Goal: Task Accomplishment & Management: Complete application form

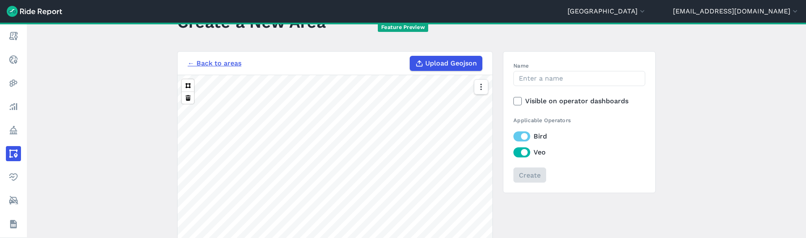
scroll to position [56, 0]
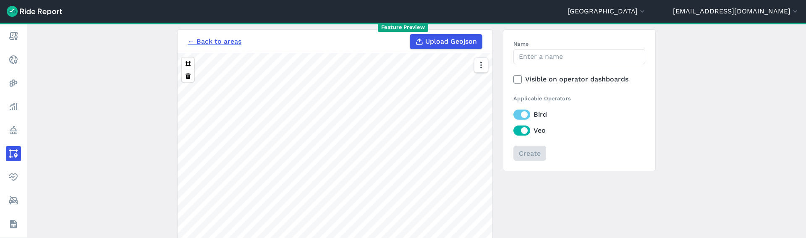
click at [436, 42] on span "Upload Geojson" at bounding box center [451, 42] width 52 height 10
click at [410, 34] on input "Upload Geojson" at bounding box center [410, 34] width 0 height 0
type input "C:\fakepath\GCTRA_Stops_Dissolved (1).geojson"
click at [550, 55] on input "Name" at bounding box center [579, 56] width 132 height 15
type input "GCTRA-Stops-20ft"
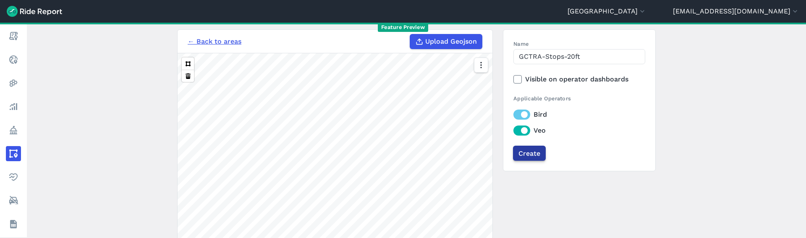
click at [534, 158] on input "Create" at bounding box center [529, 153] width 33 height 15
click at [456, 42] on span "Upload Geojson" at bounding box center [451, 42] width 52 height 10
click at [410, 34] on input "Upload Geojson" at bounding box center [410, 34] width 0 height 0
click at [535, 156] on input "Create" at bounding box center [529, 153] width 33 height 15
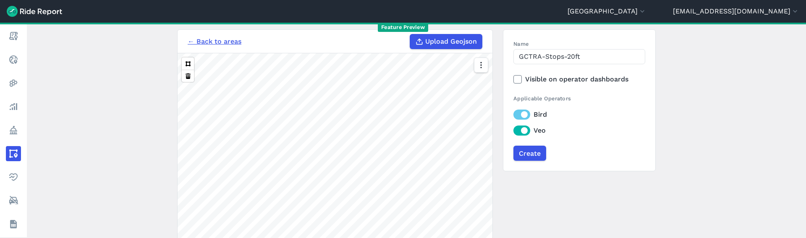
click at [685, 159] on main "Create a New Area Something went wrong. Please try again or contact us at suppo…" at bounding box center [416, 130] width 779 height 215
click at [666, 166] on main "Create a New Area Something went wrong. Please try again or contact us at suppo…" at bounding box center [416, 130] width 779 height 215
click at [722, 155] on main "Create a New Area Something went wrong. Please try again or contact us at suppo…" at bounding box center [416, 130] width 779 height 215
click at [727, 120] on main "Create a New Area Something went wrong. Please try again or contact us at suppo…" at bounding box center [416, 130] width 779 height 215
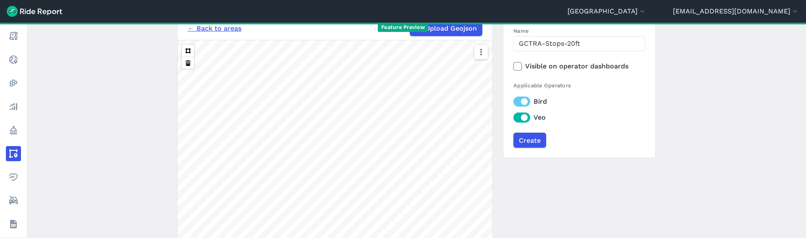
scroll to position [151, 0]
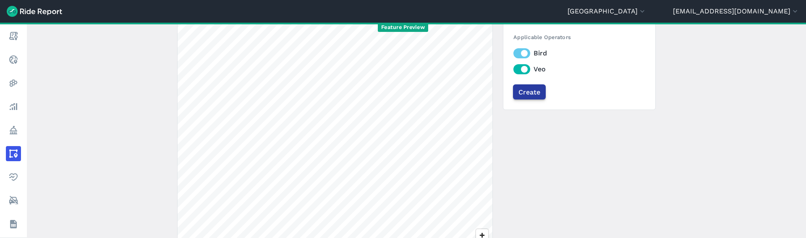
click at [539, 94] on input "Create" at bounding box center [529, 91] width 33 height 15
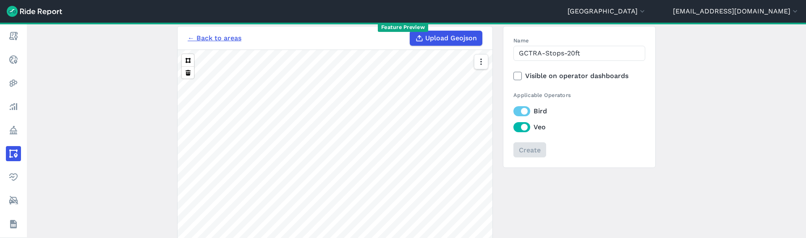
scroll to position [0, 0]
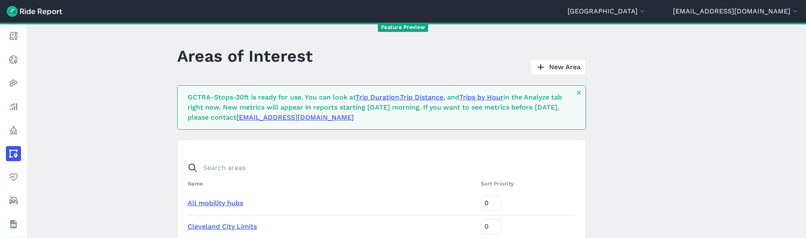
click at [235, 99] on div "GCTRA-Stops-20ft is ready for use. You can look at Trip Duration , Trip Distanc…" at bounding box center [379, 107] width 383 height 30
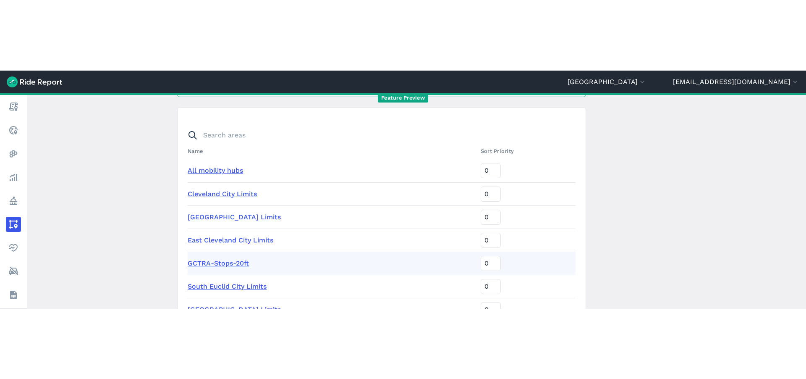
scroll to position [104, 0]
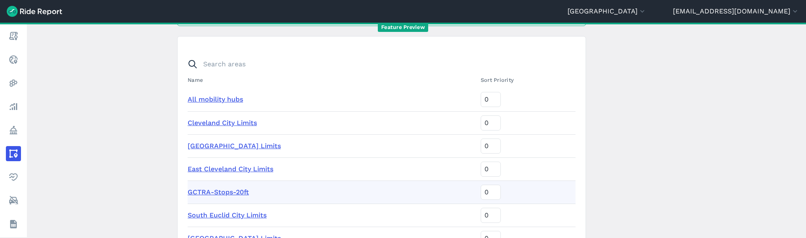
click at [225, 193] on link "GCTRA-Stops-20ft" at bounding box center [218, 192] width 61 height 8
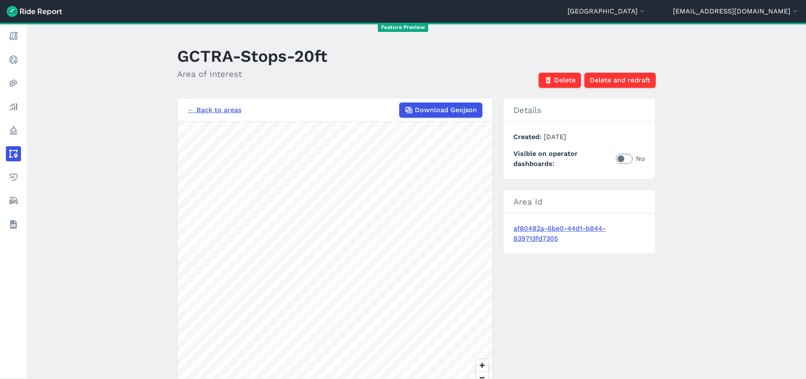
click at [499, 55] on header "GCTRA-Stops-20ft Area of Interest Delete Delete and redraft" at bounding box center [421, 65] width 488 height 45
click at [418, 60] on header "GCTRA-Stops-20ft Area of Interest Delete Delete and redraft" at bounding box center [421, 65] width 488 height 45
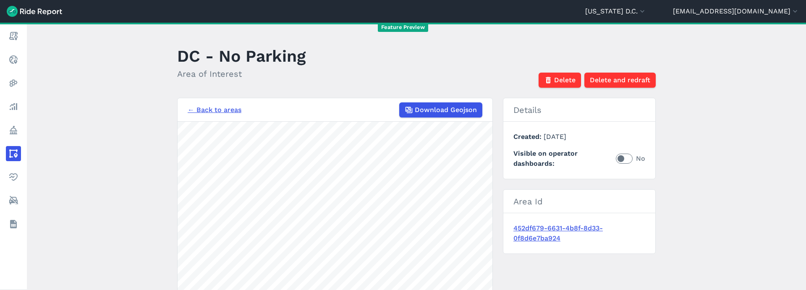
click at [481, 55] on header "DC - No Parking Area of Interest Delete Delete and redraft" at bounding box center [421, 65] width 488 height 45
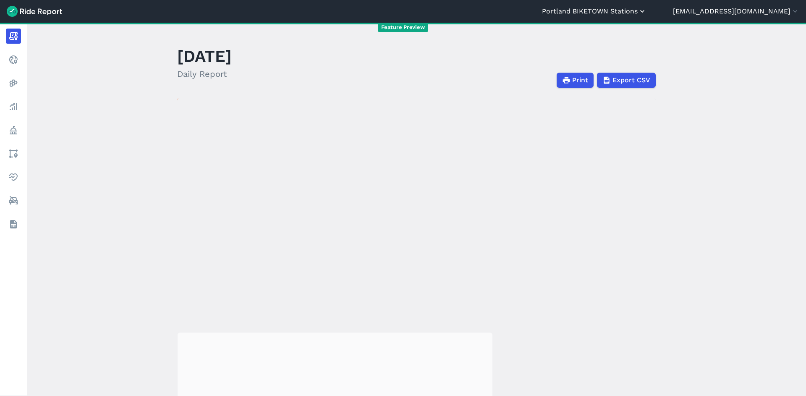
click at [646, 11] on button "Portland BIKETOWN Stations" at bounding box center [594, 11] width 104 height 10
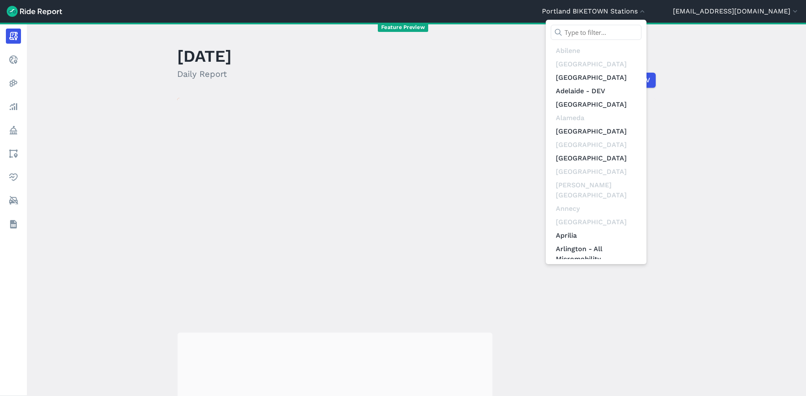
click at [641, 38] on input "text" at bounding box center [596, 32] width 91 height 15
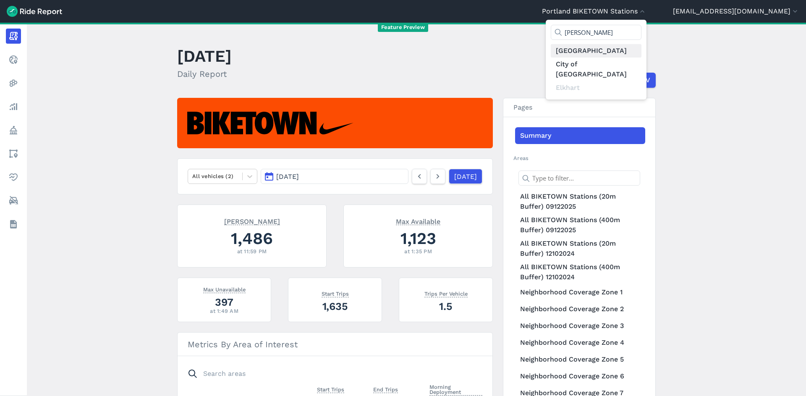
type input "hart"
click at [641, 53] on link "[GEOGRAPHIC_DATA]" at bounding box center [596, 50] width 91 height 13
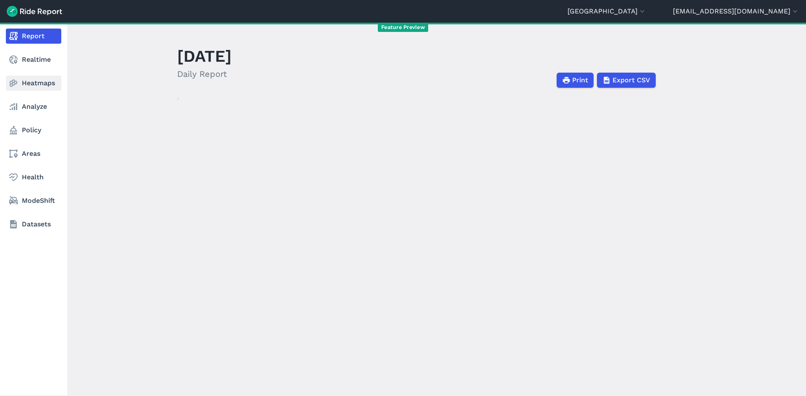
click at [26, 82] on link "Heatmaps" at bounding box center [33, 83] width 55 height 15
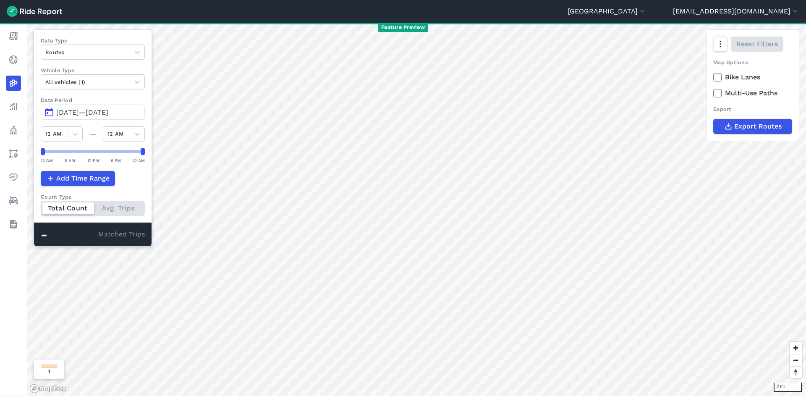
click at [92, 114] on span "Jul 9, 2025—Oct 7, 2025" at bounding box center [82, 112] width 52 height 8
click at [89, 113] on span "Apr 2, 2022—Jul 1, 2022" at bounding box center [82, 112] width 52 height 8
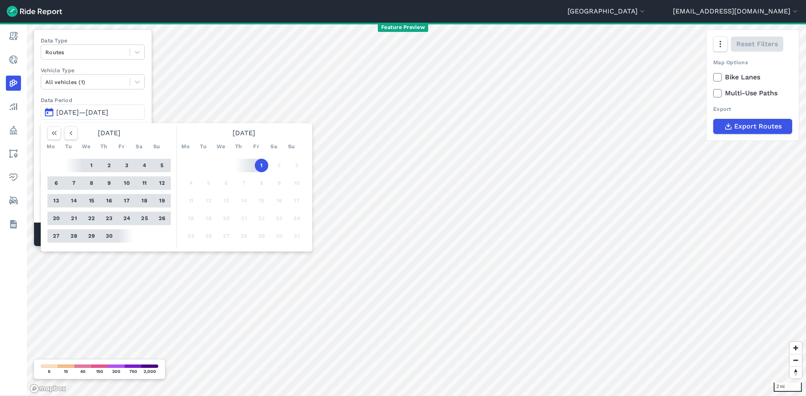
drag, startPoint x: 54, startPoint y: 136, endPoint x: 59, endPoint y: 141, distance: 6.2
click at [55, 137] on icon "button" at bounding box center [54, 133] width 8 height 8
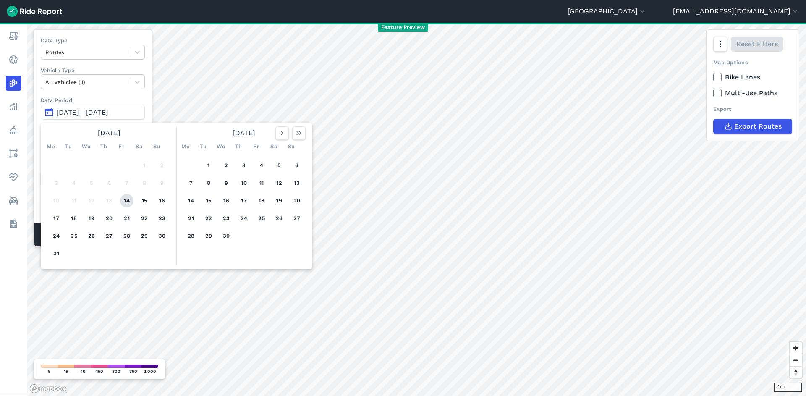
click at [129, 203] on button "14" at bounding box center [126, 200] width 13 height 13
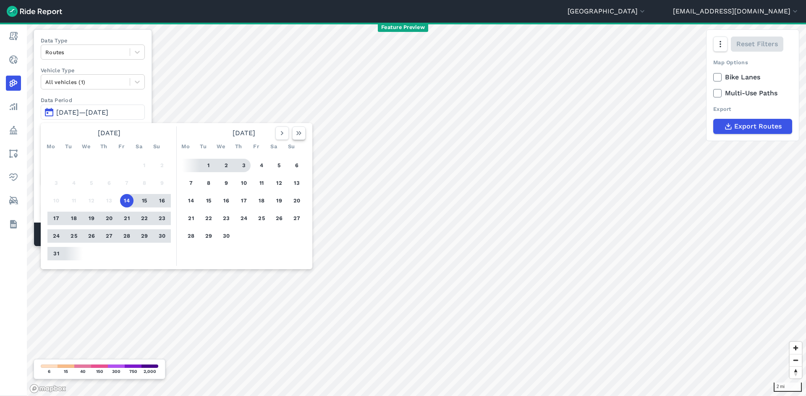
click at [293, 132] on button "button" at bounding box center [298, 132] width 13 height 13
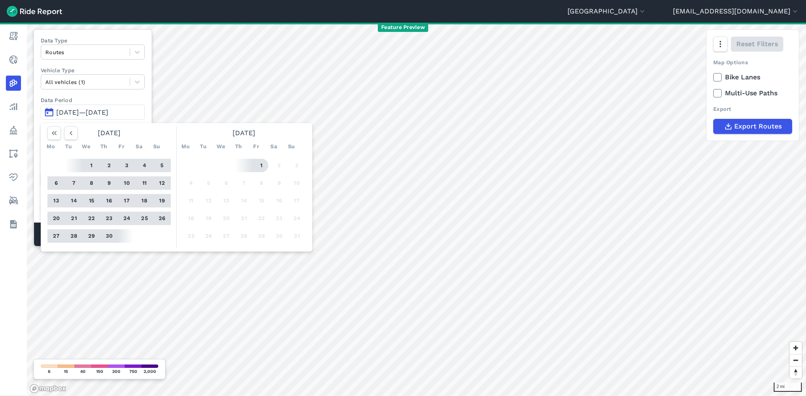
click at [265, 166] on button "1" at bounding box center [261, 165] width 13 height 13
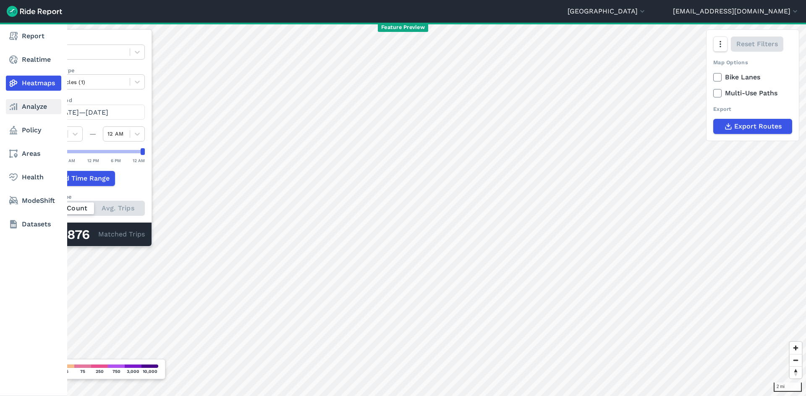
click at [32, 110] on link "Analyze" at bounding box center [33, 106] width 55 height 15
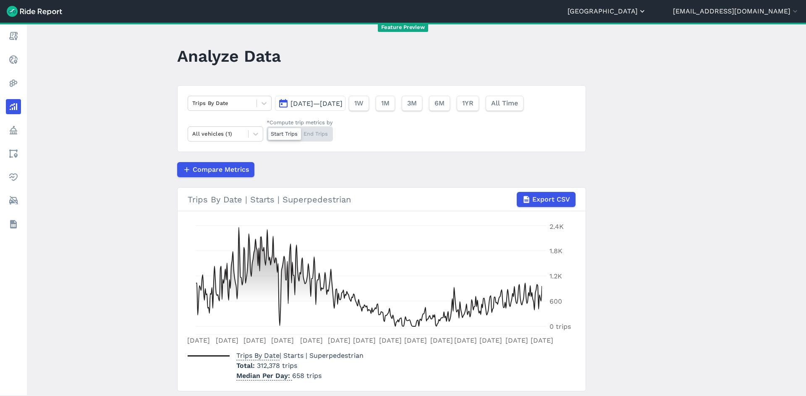
click at [646, 12] on icon "button" at bounding box center [642, 11] width 8 height 8
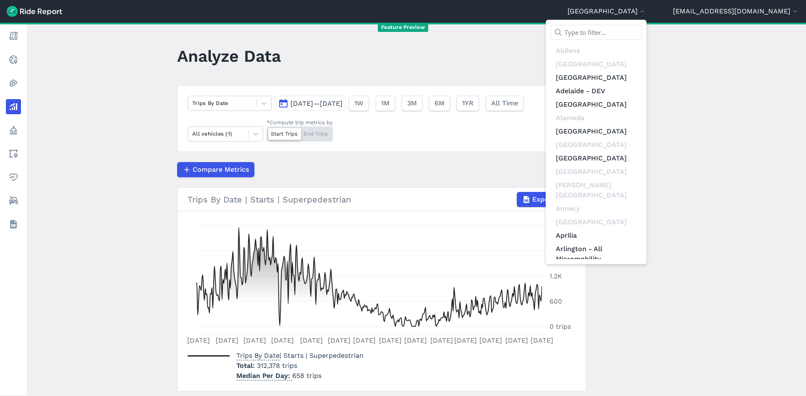
click at [641, 34] on input "text" at bounding box center [596, 32] width 91 height 15
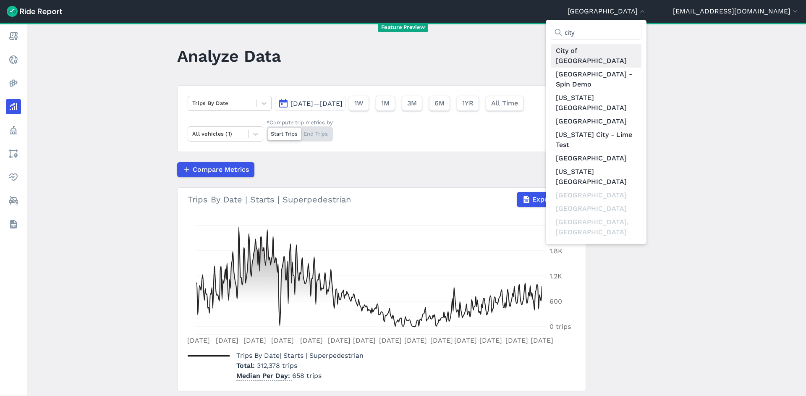
type input "city"
click at [641, 55] on link "City of [GEOGRAPHIC_DATA]" at bounding box center [596, 56] width 91 height 24
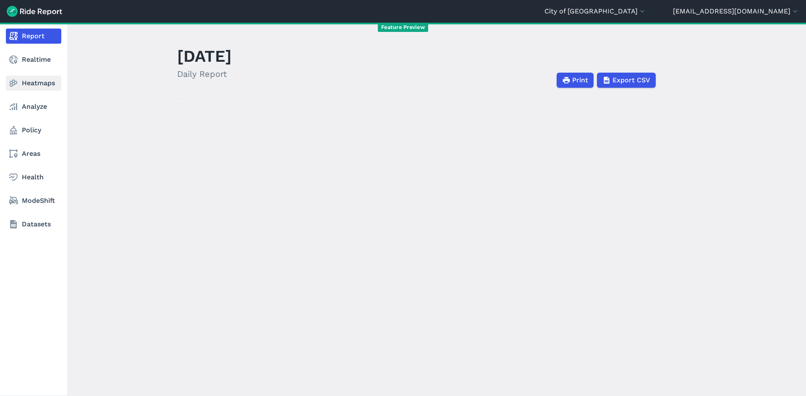
click at [31, 80] on link "Heatmaps" at bounding box center [33, 83] width 55 height 15
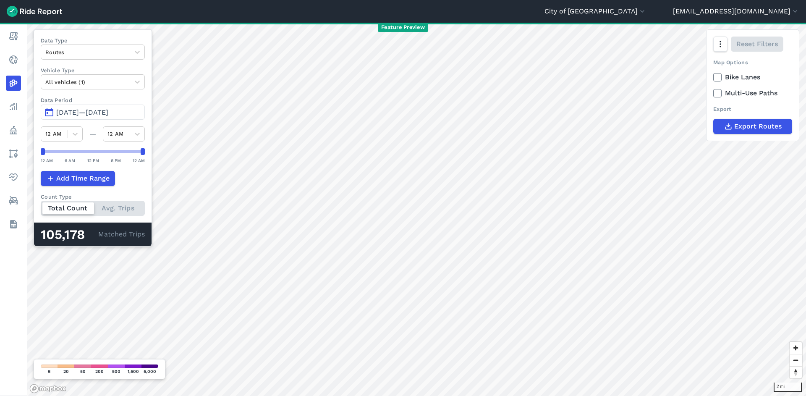
click at [95, 112] on span "Jul 9, 2025—Oct 7, 2025" at bounding box center [82, 112] width 52 height 8
click at [95, 112] on span "Jul 9, 2025—Oct 6, 2025" at bounding box center [82, 112] width 52 height 8
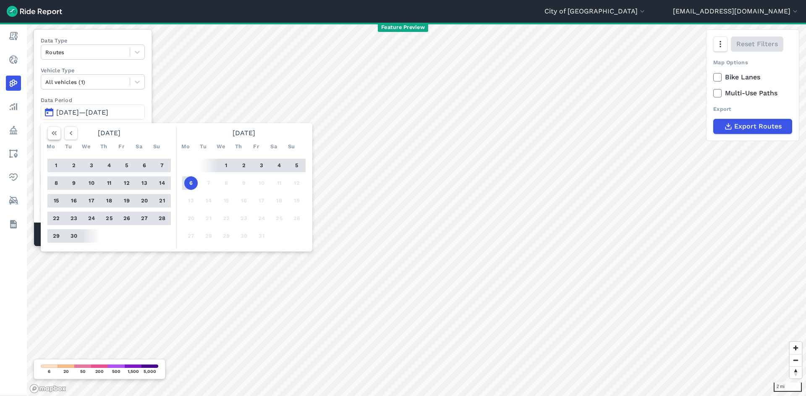
click at [59, 134] on button "button" at bounding box center [53, 132] width 13 height 13
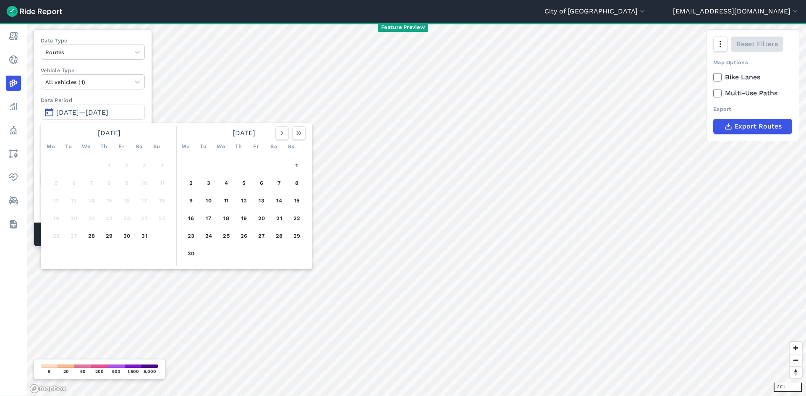
drag, startPoint x: 93, startPoint y: 238, endPoint x: 142, endPoint y: 217, distance: 53.4
click at [93, 238] on button "28" at bounding box center [91, 235] width 13 height 13
click at [296, 136] on icon "button" at bounding box center [299, 133] width 8 height 8
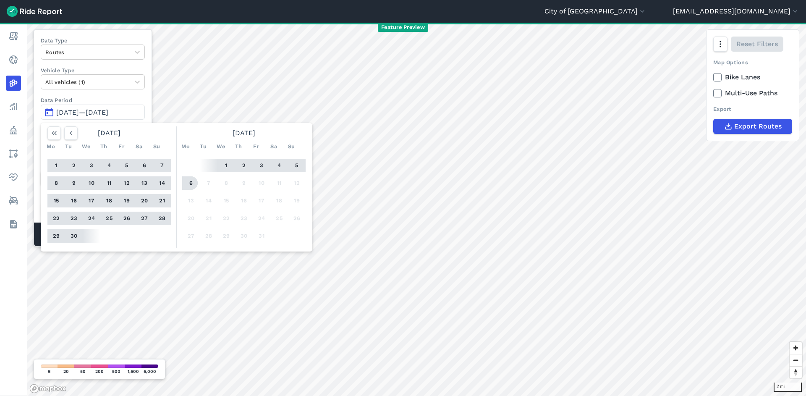
click at [195, 181] on button "6" at bounding box center [190, 182] width 13 height 13
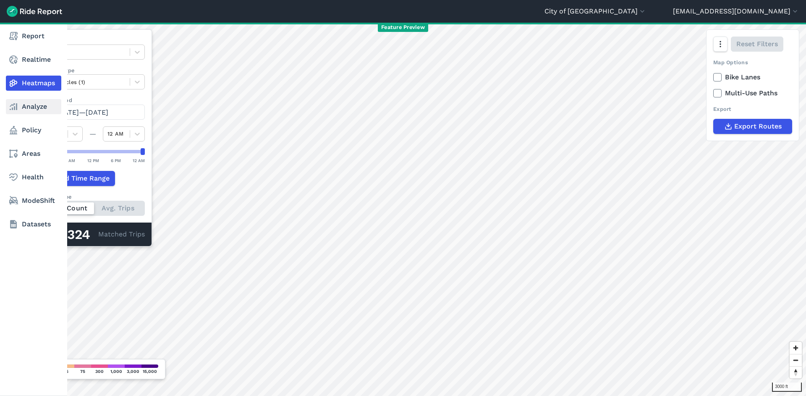
click at [29, 105] on link "Analyze" at bounding box center [33, 106] width 55 height 15
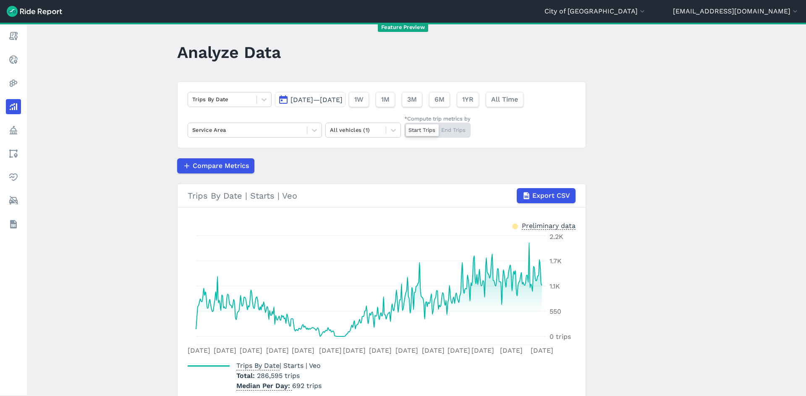
scroll to position [8, 0]
